Goal: Task Accomplishment & Management: Manage account settings

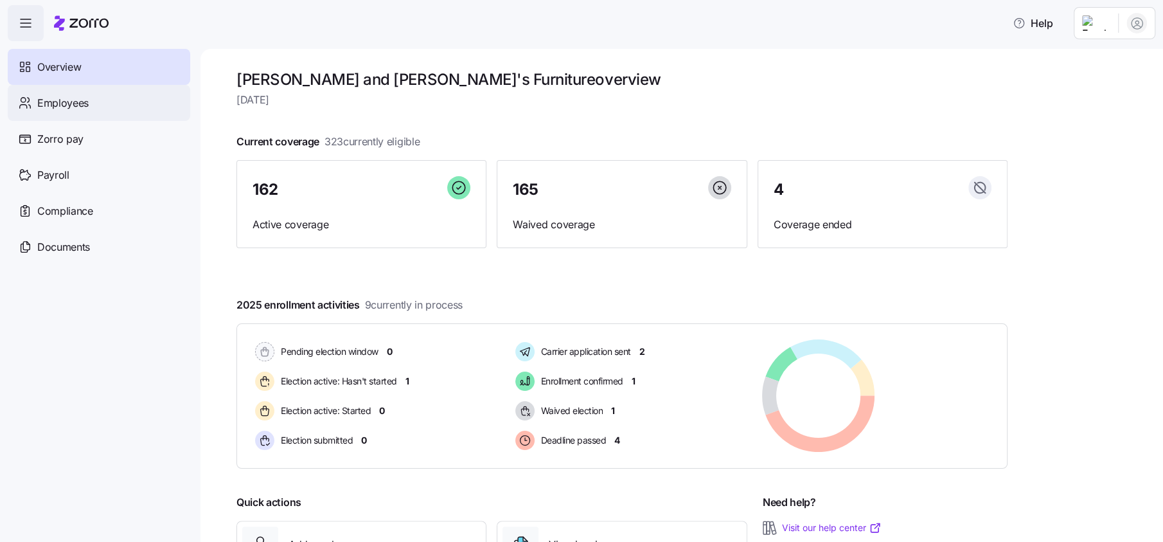
click at [84, 98] on span "Employees" at bounding box center [62, 103] width 51 height 16
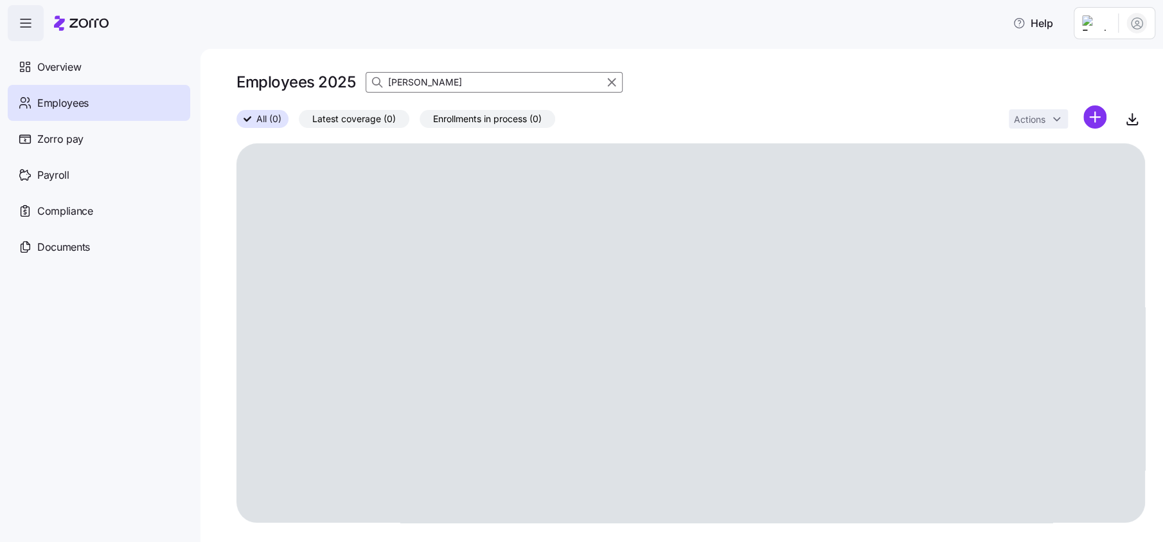
click at [459, 80] on input "[PERSON_NAME]" at bounding box center [494, 82] width 257 height 21
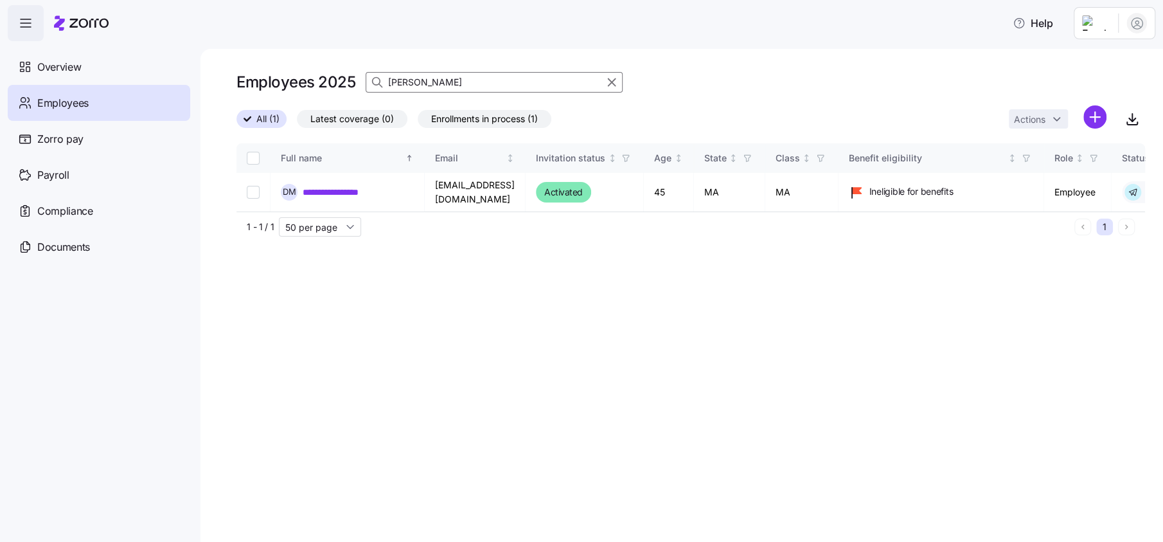
click at [459, 80] on input "[PERSON_NAME]" at bounding box center [494, 82] width 257 height 21
type input "[PERSON_NAME]"
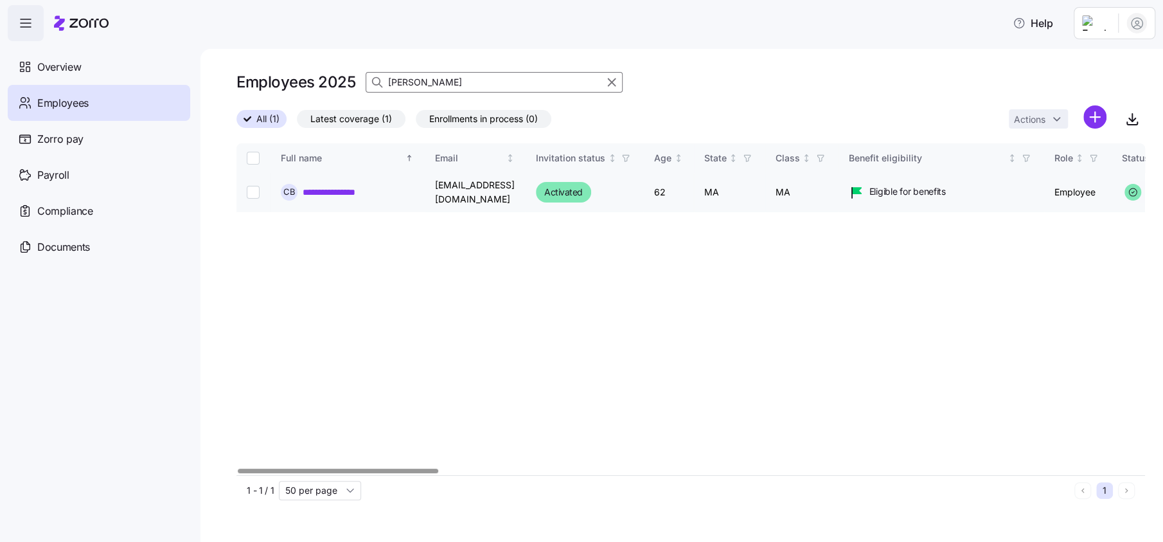
click at [366, 191] on link "**********" at bounding box center [345, 192] width 84 height 13
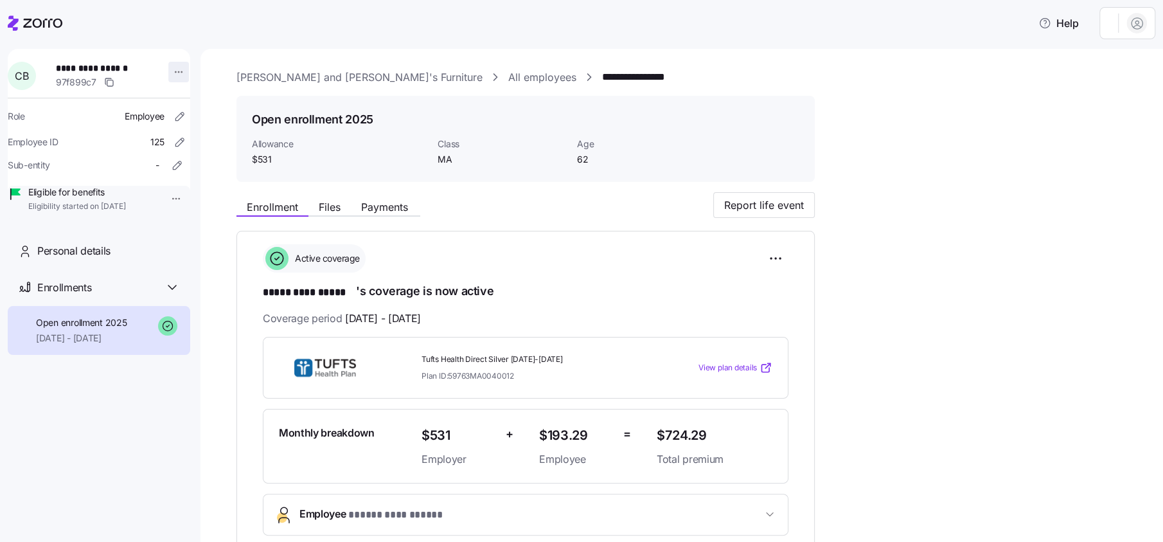
click at [173, 71] on html "**********" at bounding box center [581, 267] width 1163 height 534
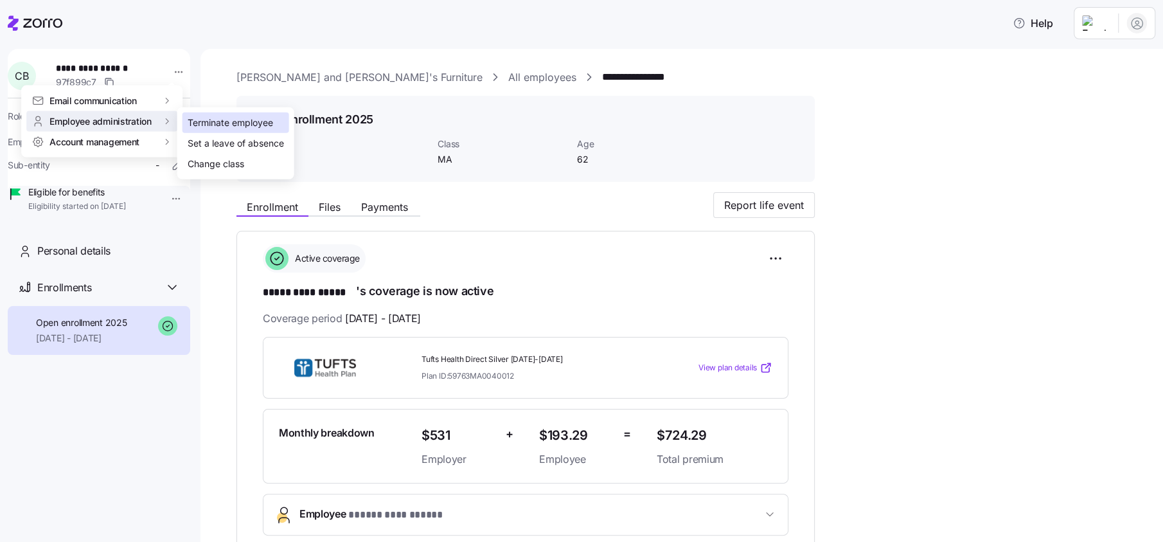
click at [197, 112] on div "Terminate employee" at bounding box center [235, 122] width 107 height 21
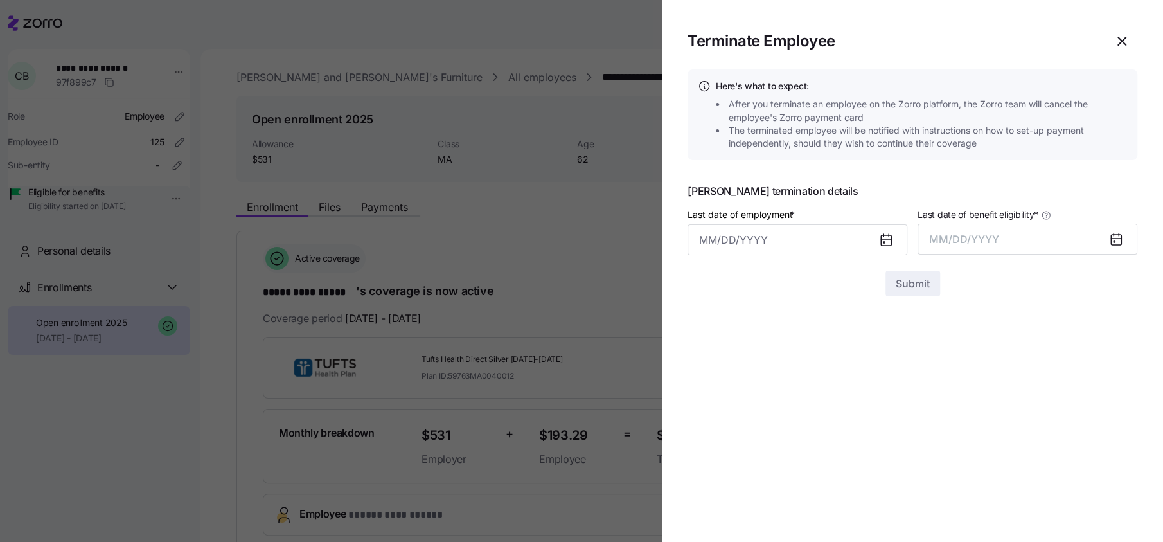
click at [883, 240] on icon at bounding box center [886, 240] width 10 height 10
click at [734, 242] on input "Last date of employment *" at bounding box center [797, 239] width 220 height 31
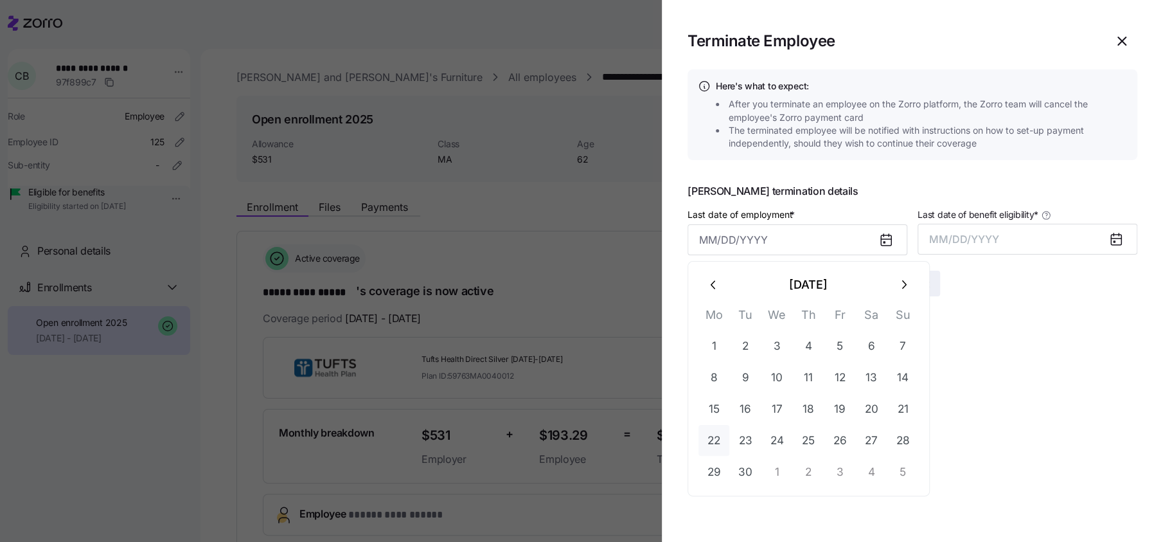
click at [720, 443] on button "22" at bounding box center [713, 440] width 31 height 31
type input "[DATE]"
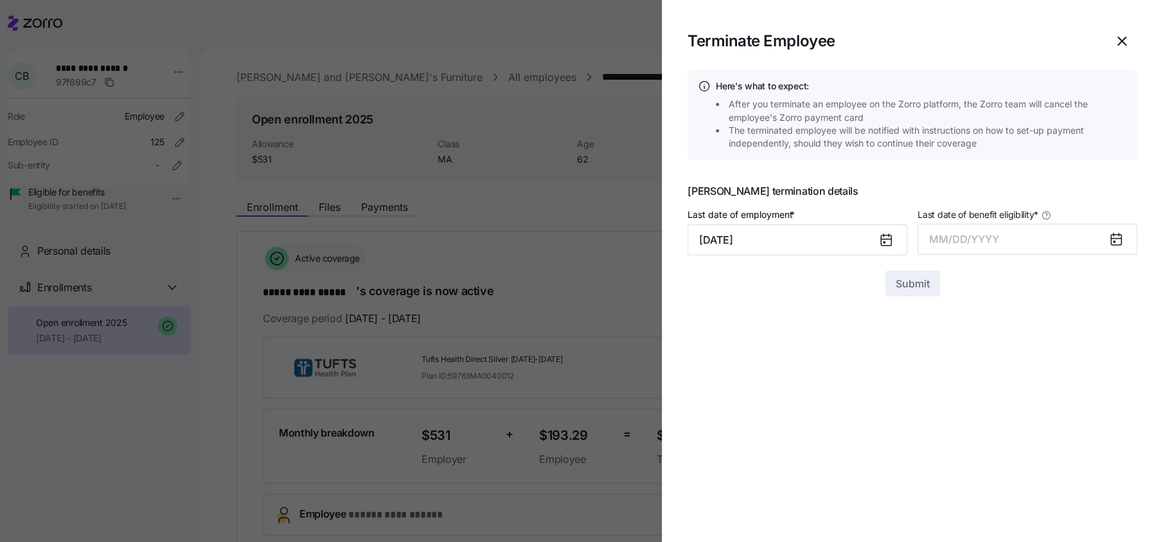
click at [1114, 236] on icon at bounding box center [1116, 240] width 10 height 10
click at [991, 244] on span "MM/DD/YYYY" at bounding box center [964, 239] width 70 height 13
drag, startPoint x: 1097, startPoint y: 385, endPoint x: 1087, endPoint y: 382, distance: 10.0
click at [1098, 384] on button "Sep" at bounding box center [1112, 383] width 73 height 31
click at [909, 286] on span "Submit" at bounding box center [913, 283] width 34 height 15
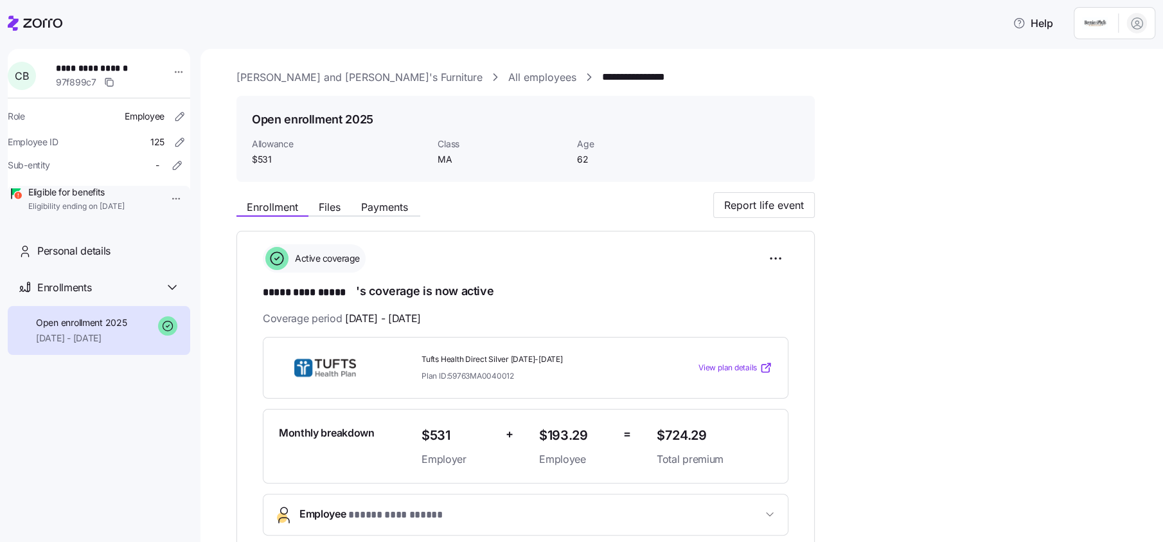
click at [1088, 24] on html "**********" at bounding box center [581, 267] width 1163 height 534
click at [1088, 100] on div "Log out" at bounding box center [1085, 99] width 50 height 14
